Goal: Information Seeking & Learning: Learn about a topic

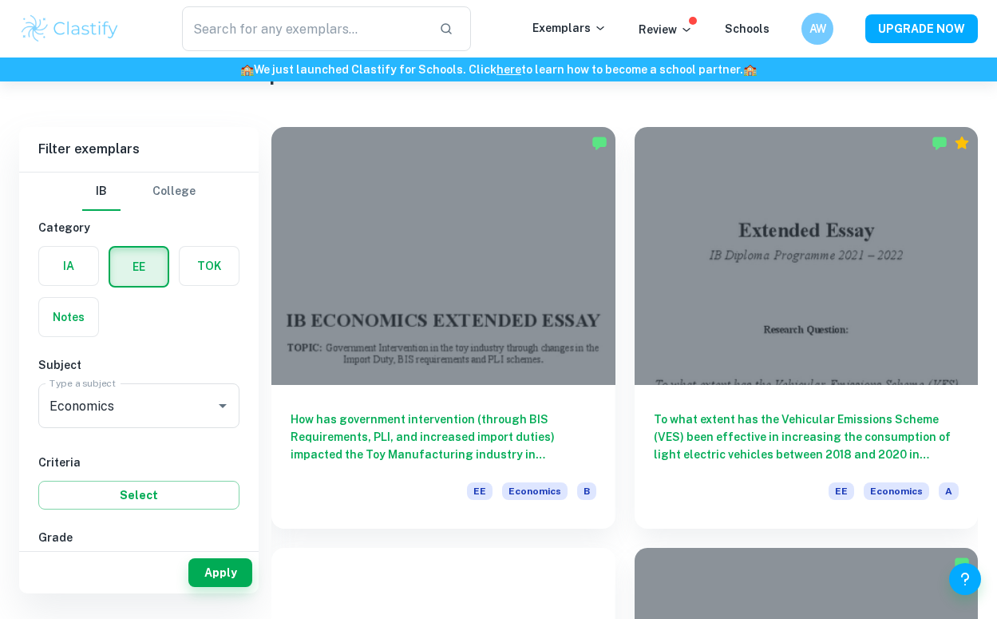
scroll to position [77, 0]
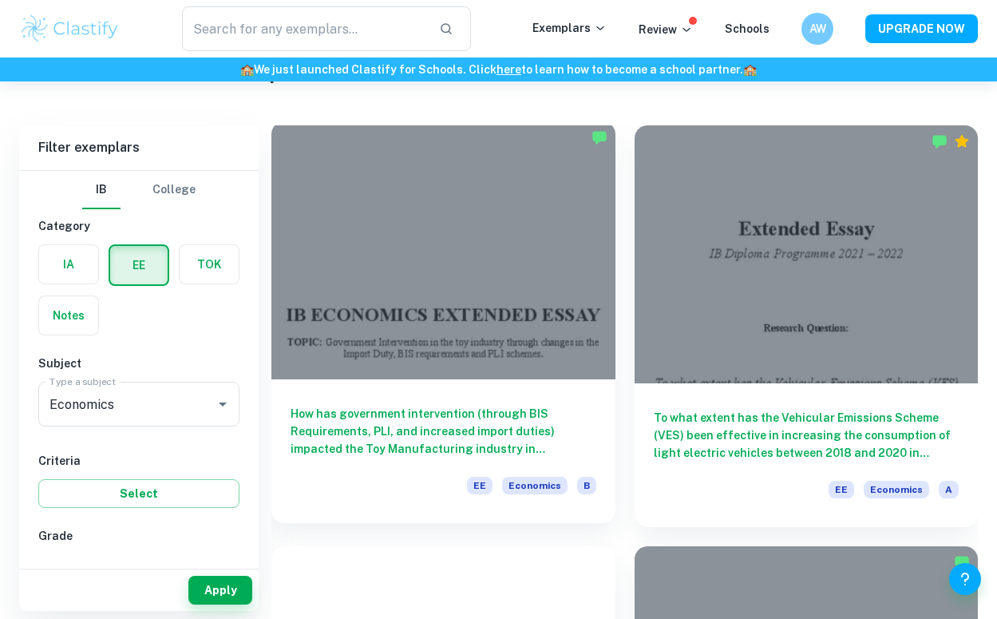
click at [578, 336] on div at bounding box center [443, 250] width 344 height 258
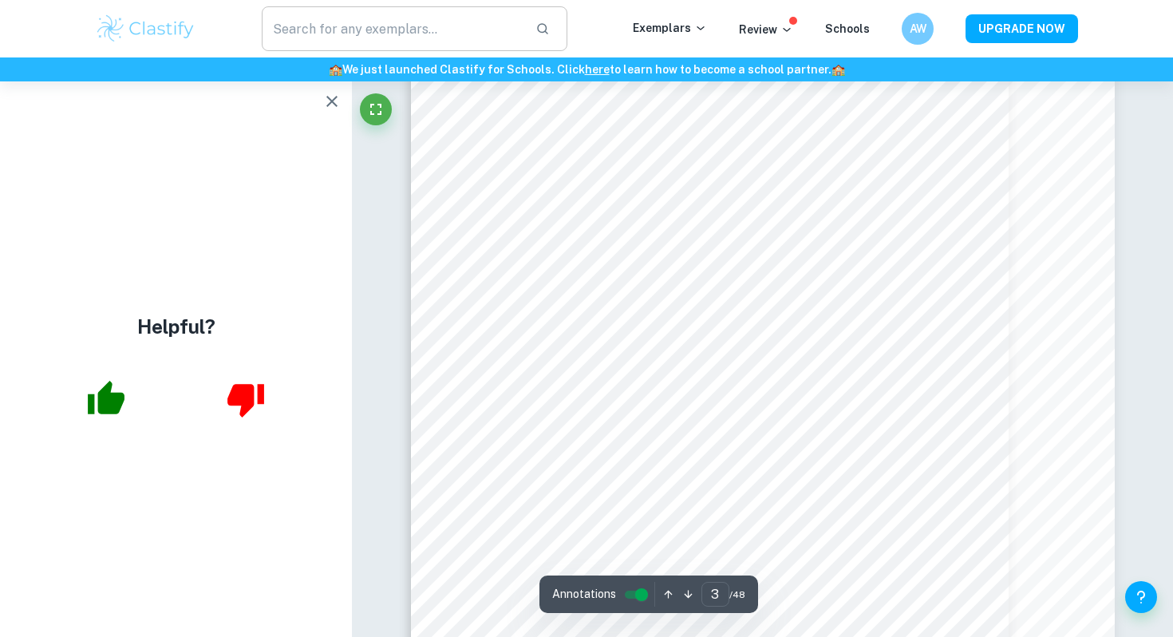
scroll to position [1977, 0]
type input "1"
click at [328, 104] on icon "button" at bounding box center [332, 101] width 11 height 11
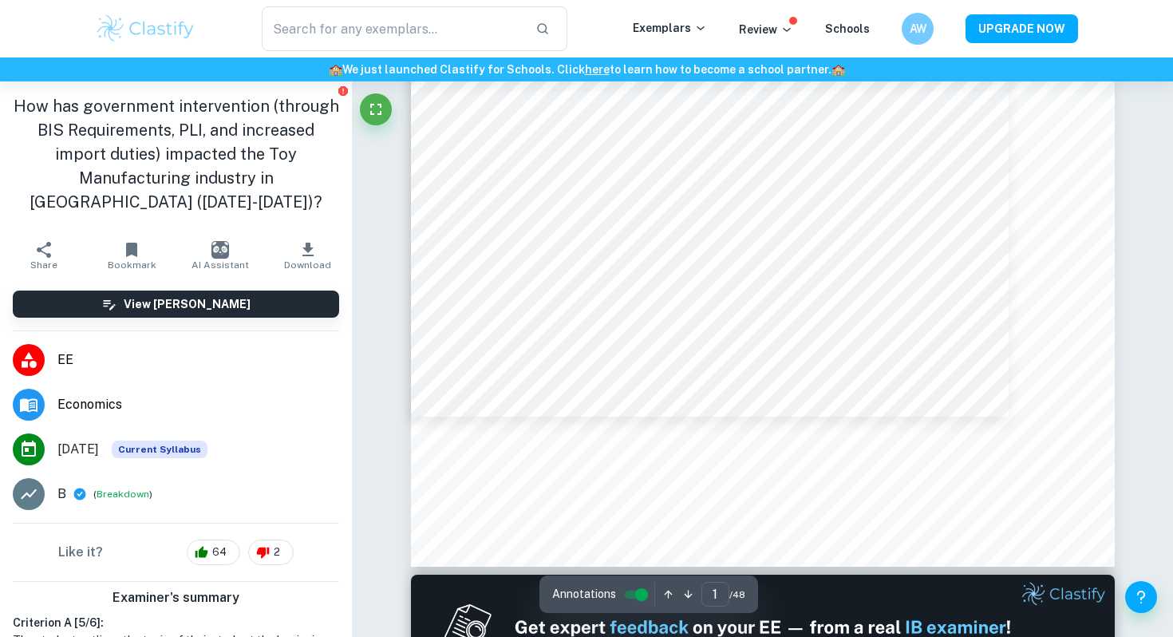
scroll to position [710, 0]
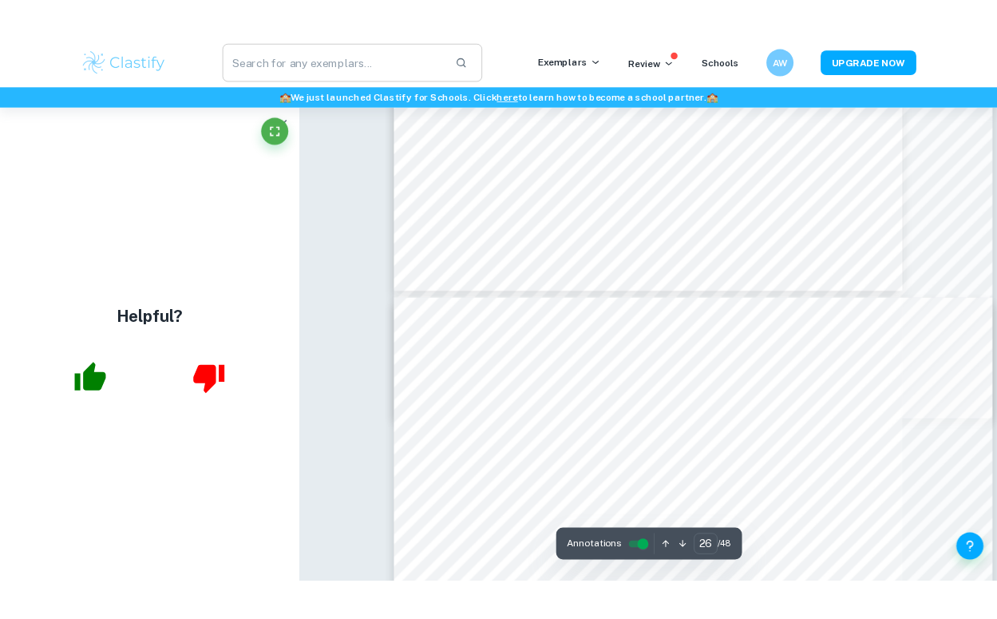
scroll to position [21726, 0]
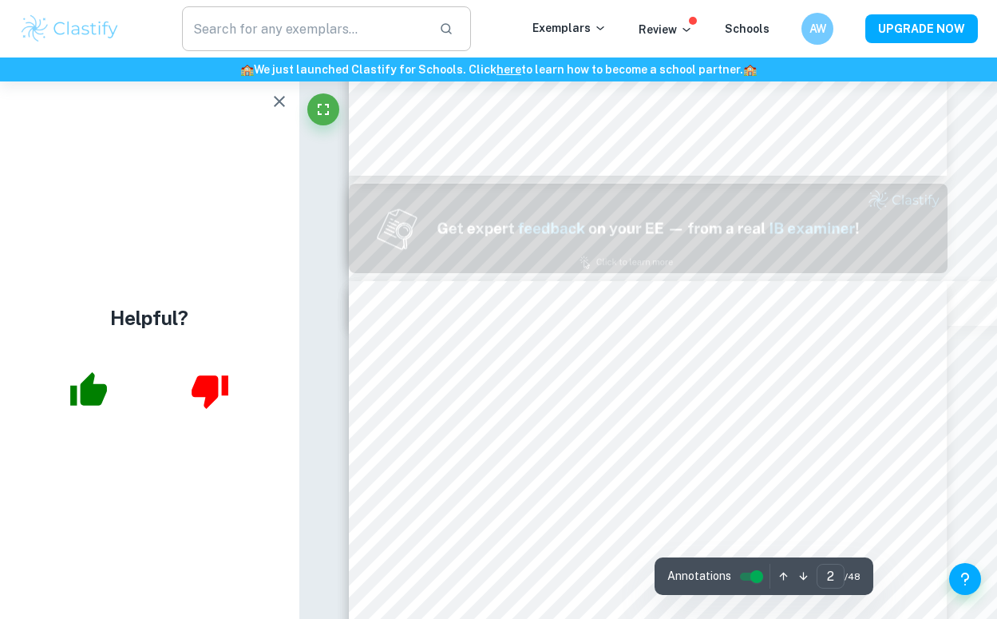
type input "1"
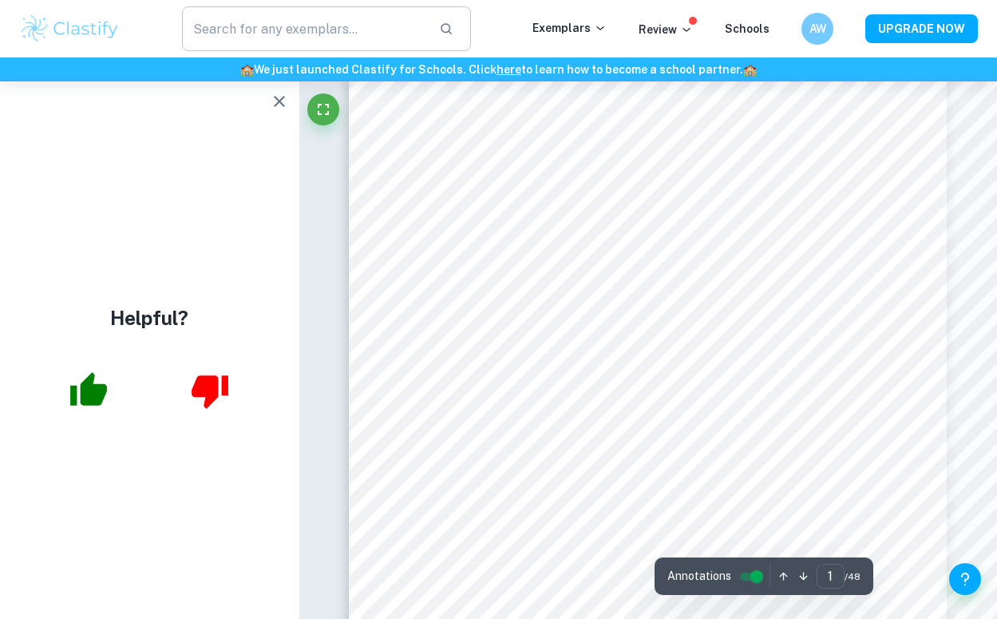
scroll to position [205, 0]
